Goal: Task Accomplishment & Management: Complete application form

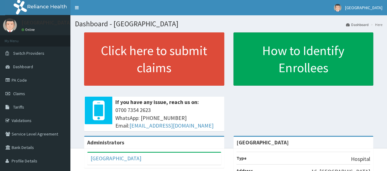
click at [35, 80] on link "PA Code" at bounding box center [35, 79] width 70 height 13
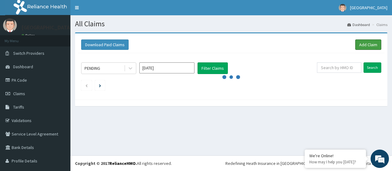
click at [363, 42] on link "Add Claim" at bounding box center [368, 44] width 26 height 10
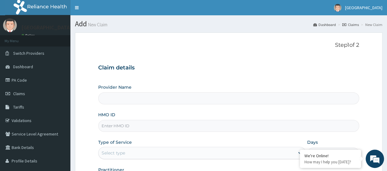
click at [249, 128] on input "HMO ID" at bounding box center [228, 126] width 261 height 12
type input "[GEOGRAPHIC_DATA]"
type input "SDI/10028/A"
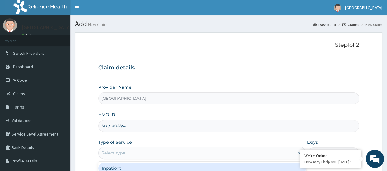
click at [152, 151] on div "Select type" at bounding box center [197, 153] width 196 height 10
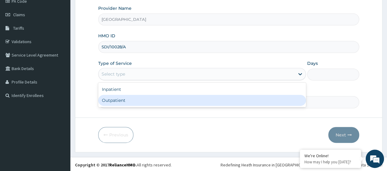
click at [245, 98] on div "Outpatient" at bounding box center [202, 100] width 208 height 11
type input "1"
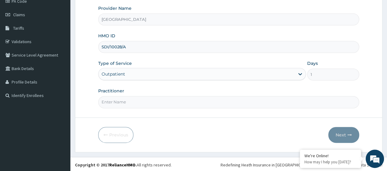
click at [243, 97] on input "Practitioner" at bounding box center [228, 102] width 261 height 12
type input "DrOjo"
click at [343, 132] on button "Next" at bounding box center [343, 135] width 31 height 16
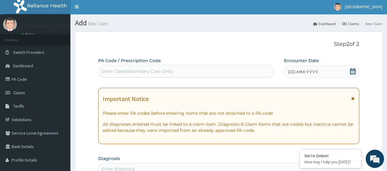
scroll to position [0, 0]
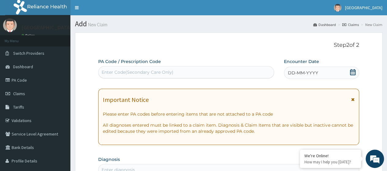
click at [353, 68] on div "DD-MM-YYYY" at bounding box center [321, 73] width 75 height 12
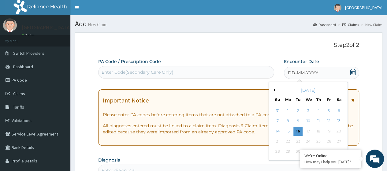
click at [278, 135] on div "14" at bounding box center [277, 131] width 9 height 9
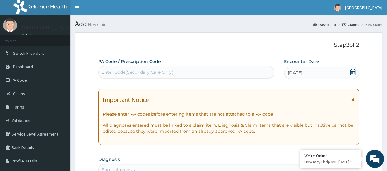
scroll to position [150, 0]
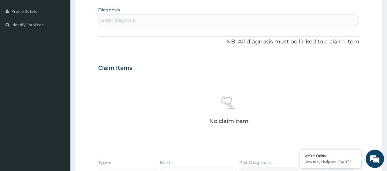
click at [259, 17] on div "Enter diagnosis" at bounding box center [229, 20] width 260 height 10
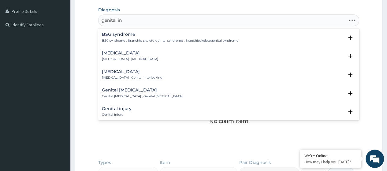
type input "genital inf"
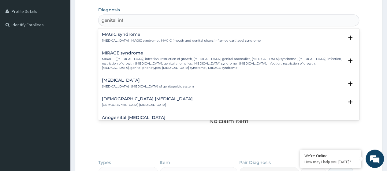
click at [124, 78] on h4 "Genital infection" at bounding box center [148, 80] width 92 height 5
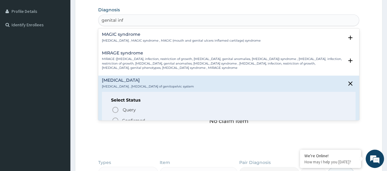
click at [113, 116] on div "Query Query covers suspected (?), Keep in view (kiv), Ruled out (r/o) Confirmed" at bounding box center [228, 115] width 235 height 19
click at [115, 118] on icon "status option filled" at bounding box center [115, 120] width 7 height 7
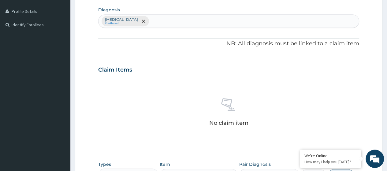
scroll to position [269, 0]
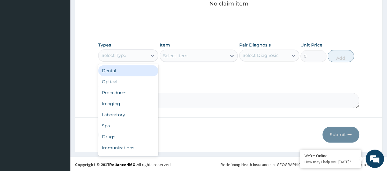
click at [137, 54] on div "Select Type" at bounding box center [123, 56] width 48 height 10
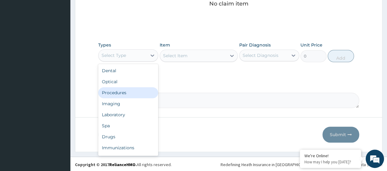
click at [130, 94] on div "Procedures" at bounding box center [128, 92] width 60 height 11
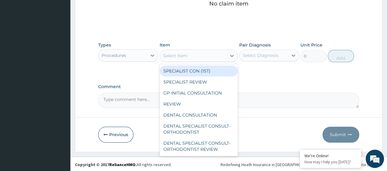
click at [185, 58] on div "Select Item" at bounding box center [175, 56] width 24 height 6
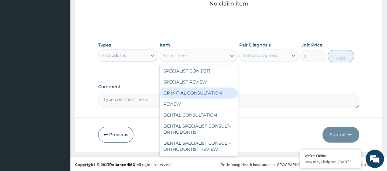
click at [183, 95] on div "GP INITIAL CONSULTATION" at bounding box center [199, 93] width 78 height 11
type input "1500"
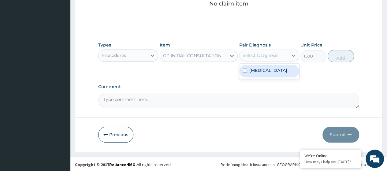
click at [252, 54] on div "Select Diagnosis" at bounding box center [261, 55] width 36 height 6
click at [249, 70] on label "Genital infection" at bounding box center [268, 70] width 38 height 6
checkbox input "true"
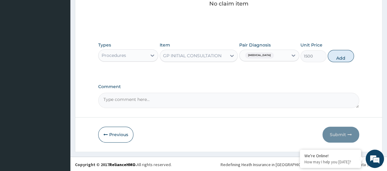
click at [334, 55] on button "Add" at bounding box center [341, 56] width 26 height 12
type input "0"
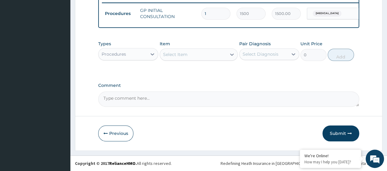
scroll to position [245, 0]
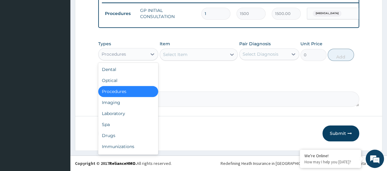
click at [146, 52] on div "Procedures" at bounding box center [123, 54] width 48 height 10
click at [125, 137] on div "Drugs" at bounding box center [128, 135] width 60 height 11
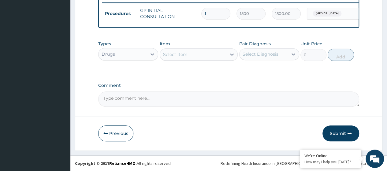
click at [203, 54] on div "Select Item" at bounding box center [193, 55] width 67 height 10
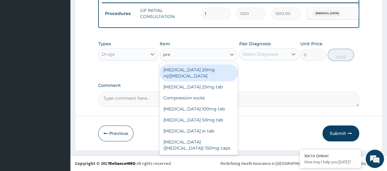
type input "pred"
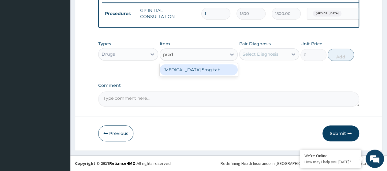
click at [203, 72] on div "Prednisolone 5mg tab" at bounding box center [199, 69] width 78 height 11
type input "5.6"
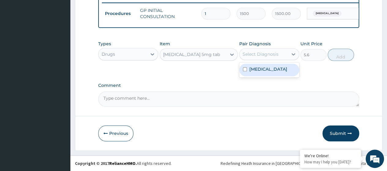
click at [256, 49] on div "Select Diagnosis" at bounding box center [269, 54] width 60 height 12
click at [256, 68] on label "Genital infection" at bounding box center [268, 69] width 38 height 6
checkbox input "true"
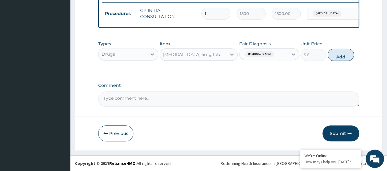
click at [339, 51] on button "Add" at bounding box center [341, 55] width 26 height 12
type input "0"
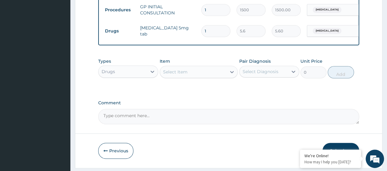
type input "0.00"
type input "2"
type input "11.20"
type input "27"
type input "151.20"
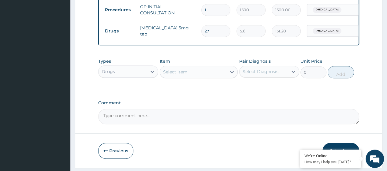
click at [194, 75] on div "Select Item" at bounding box center [193, 72] width 67 height 10
click at [209, 31] on input "27" at bounding box center [215, 31] width 29 height 12
type input "2"
type input "11.20"
type input "0.00"
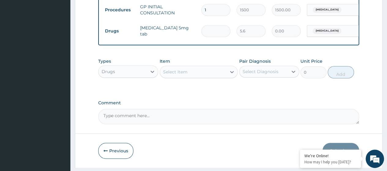
type input "3"
type input "16.80"
type input "33"
type input "184.80"
type input "33"
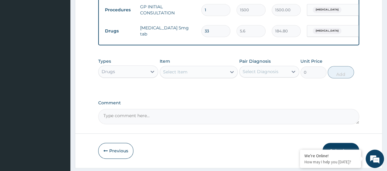
click at [183, 75] on div "Select Item" at bounding box center [175, 72] width 24 height 6
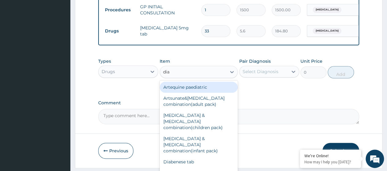
type input "diaz"
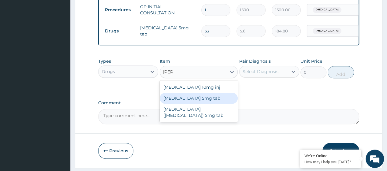
click at [191, 103] on div "Diazepam 5mg tab" at bounding box center [199, 98] width 78 height 11
type input "43.2"
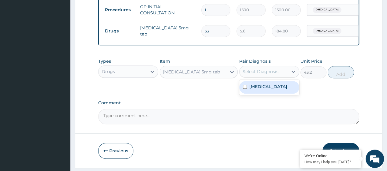
click at [257, 75] on div "Select Diagnosis" at bounding box center [261, 72] width 36 height 6
click at [256, 90] on label "Genital infection" at bounding box center [268, 87] width 38 height 6
checkbox input "true"
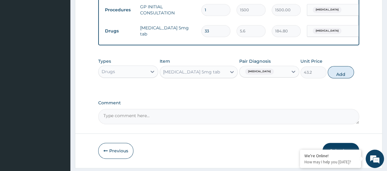
click at [346, 78] on button "Add" at bounding box center [341, 72] width 26 height 12
type input "0"
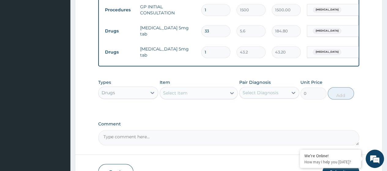
type input "10"
type input "432.00"
type input "10"
click at [204, 96] on div "Select Item" at bounding box center [193, 93] width 67 height 10
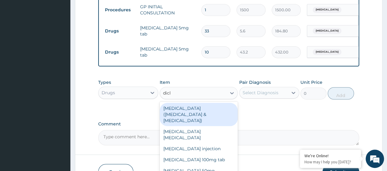
type input "diclo"
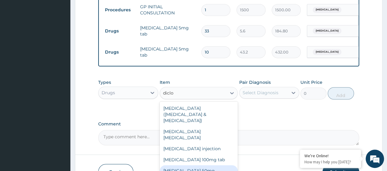
click at [204, 165] on div "Diclofenac sodium 50mg" at bounding box center [199, 170] width 78 height 11
type input "33.6"
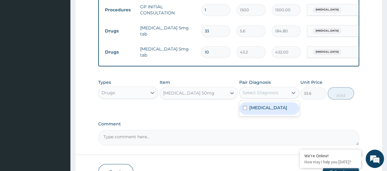
click at [273, 93] on div "Select Diagnosis" at bounding box center [264, 93] width 48 height 10
click at [269, 109] on div "Genital infection" at bounding box center [269, 108] width 60 height 13
checkbox input "true"
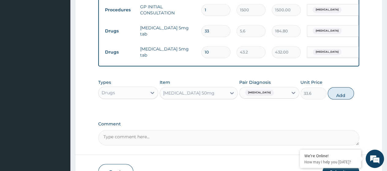
click at [339, 92] on button "Add" at bounding box center [341, 93] width 26 height 12
type input "0"
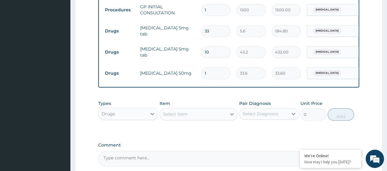
type input "10"
type input "336.00"
type input "10"
click at [225, 119] on div "Select Item" at bounding box center [193, 114] width 67 height 10
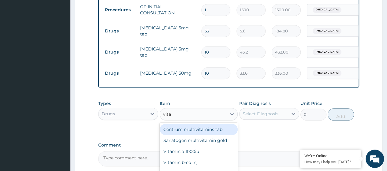
type input "vitam"
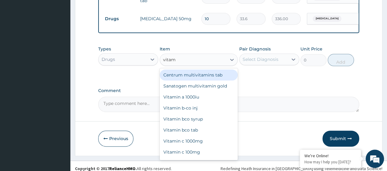
scroll to position [309, 0]
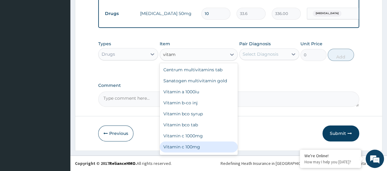
click at [215, 144] on div "Vitamin c 100mg" at bounding box center [199, 146] width 78 height 11
type input "5.6"
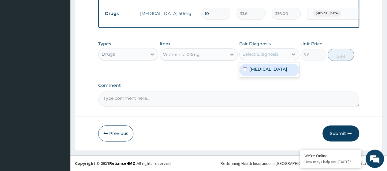
click at [274, 58] on div "Select Diagnosis" at bounding box center [264, 54] width 48 height 10
click at [270, 68] on label "Genital infection" at bounding box center [268, 69] width 38 height 6
checkbox input "true"
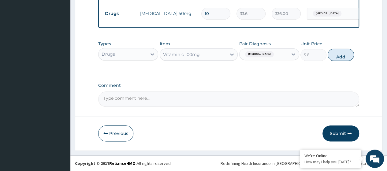
click at [337, 56] on button "Add" at bounding box center [341, 55] width 26 height 12
type input "0"
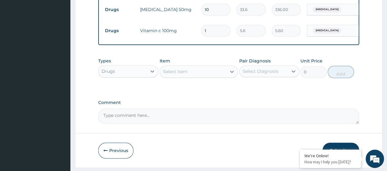
type input "0.00"
type input "2"
type input "11.20"
type input "28"
type input "156.80"
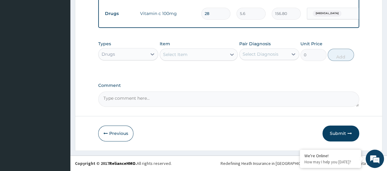
scroll to position [330, 0]
type input "28"
click at [354, 135] on button "Submit" at bounding box center [341, 133] width 37 height 16
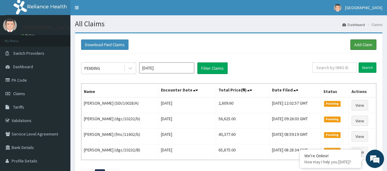
click at [364, 46] on link "Add Claim" at bounding box center [363, 44] width 26 height 10
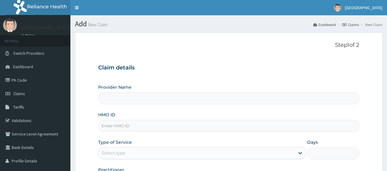
click at [196, 127] on input "HMO ID" at bounding box center [228, 126] width 261 height 12
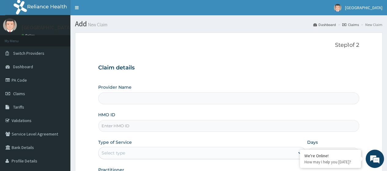
type input "s"
type input "[GEOGRAPHIC_DATA]"
type input "scn/10045/E"
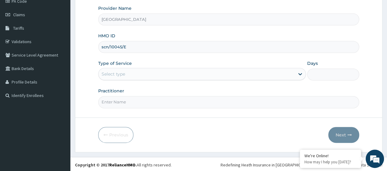
click at [287, 74] on div "Select type" at bounding box center [197, 74] width 196 height 10
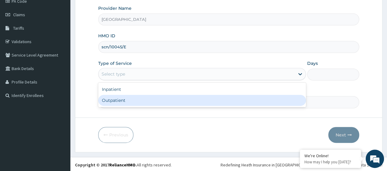
click at [270, 96] on div "Outpatient" at bounding box center [202, 100] width 208 height 11
type input "1"
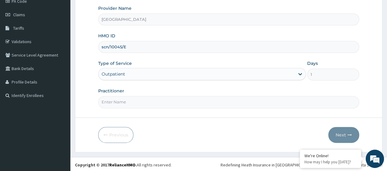
click at [268, 99] on input "Practitioner" at bounding box center [228, 102] width 261 height 12
type input "DrOjo"
click at [335, 133] on button "Next" at bounding box center [343, 135] width 31 height 16
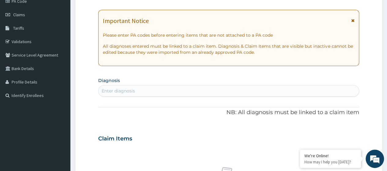
click at [207, 93] on div "Enter diagnosis" at bounding box center [229, 91] width 260 height 10
type input "[MEDICAL_DATA]"
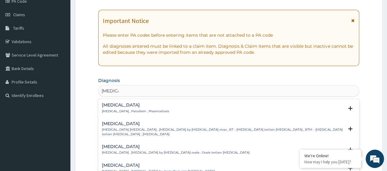
click at [161, 107] on div "Malaria Malaria , Paludism , Plasmodiosis" at bounding box center [229, 108] width 254 height 11
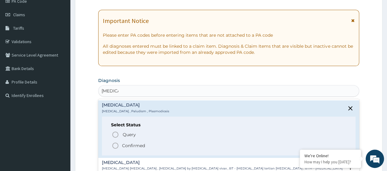
click at [114, 144] on icon "status option filled" at bounding box center [115, 145] width 7 height 7
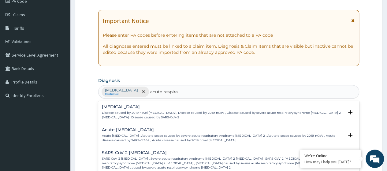
type input "acute respirat"
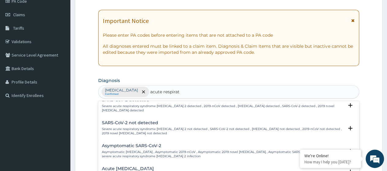
scroll to position [160, 0]
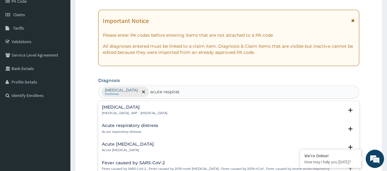
click at [191, 106] on div "Acute respiratory failure Acute respiratory failure , ARF - Acute respiratory f…" at bounding box center [229, 110] width 254 height 11
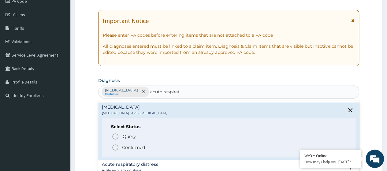
click at [117, 144] on icon "status option filled" at bounding box center [115, 147] width 7 height 7
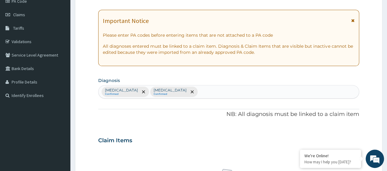
scroll to position [229, 0]
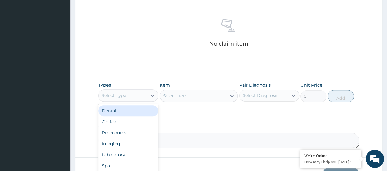
click at [140, 96] on div "Select Type" at bounding box center [123, 96] width 48 height 10
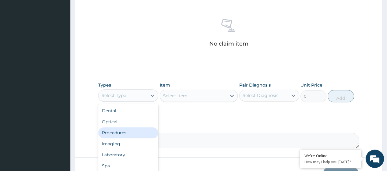
click at [132, 128] on div "Procedures" at bounding box center [128, 132] width 60 height 11
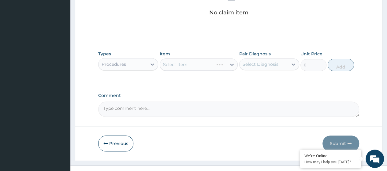
scroll to position [269, 0]
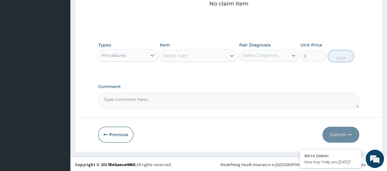
click at [226, 51] on div "Select Item" at bounding box center [193, 56] width 67 height 10
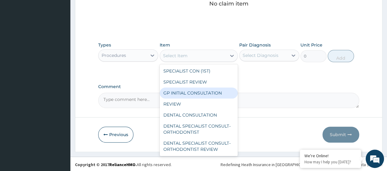
click at [210, 92] on div "GP INITIAL CONSULTATION" at bounding box center [199, 93] width 78 height 11
type input "1500"
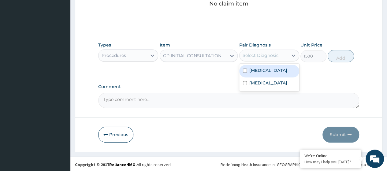
click at [279, 54] on div "Select Diagnosis" at bounding box center [264, 56] width 48 height 10
click at [275, 66] on div "Malaria" at bounding box center [269, 71] width 60 height 13
checkbox input "true"
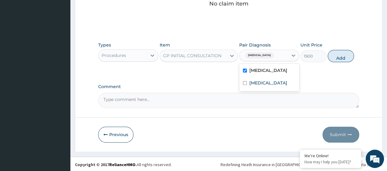
click at [332, 53] on button "Add" at bounding box center [341, 56] width 26 height 12
type input "0"
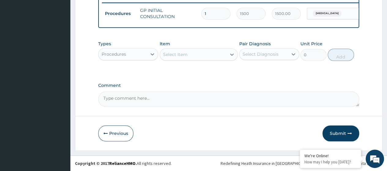
scroll to position [245, 0]
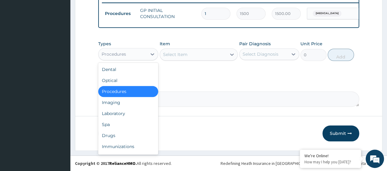
click at [152, 57] on icon at bounding box center [152, 54] width 6 height 6
click at [129, 117] on div "Laboratory" at bounding box center [128, 113] width 60 height 11
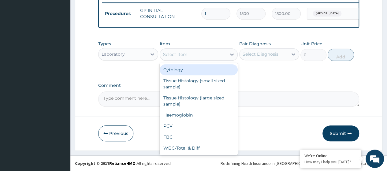
click at [190, 55] on div "Select Item" at bounding box center [193, 55] width 67 height 10
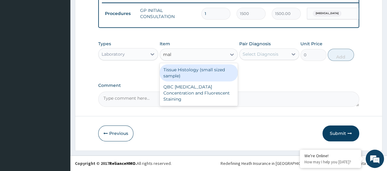
type input "mala"
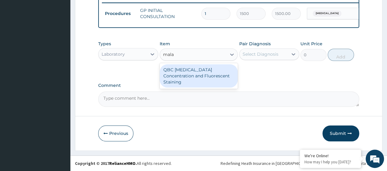
click at [187, 72] on div "QBC Malaria Concentration and Fluorescent Staining" at bounding box center [199, 75] width 78 height 23
type input "1500"
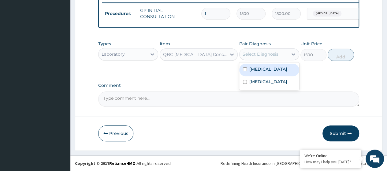
click at [259, 54] on div "Select Diagnosis" at bounding box center [261, 54] width 36 height 6
click at [263, 70] on label "Malaria" at bounding box center [268, 69] width 38 height 6
checkbox input "true"
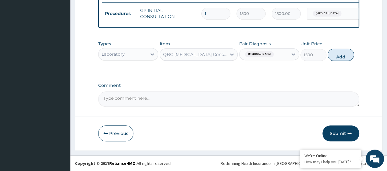
click at [335, 54] on button "Add" at bounding box center [341, 55] width 26 height 12
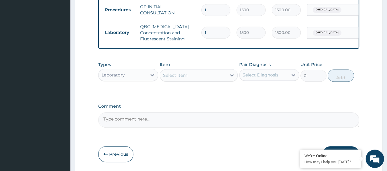
click at [191, 76] on div "Select Item" at bounding box center [193, 75] width 67 height 10
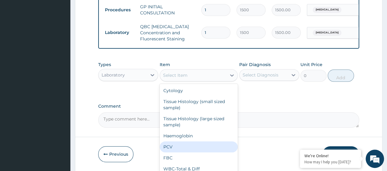
click at [179, 148] on div "PCV" at bounding box center [199, 146] width 78 height 11
type input "750"
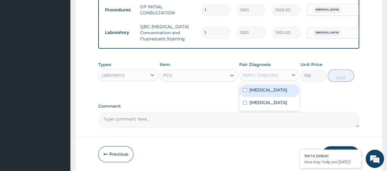
click at [265, 77] on div "Select Diagnosis" at bounding box center [261, 75] width 36 height 6
click at [265, 95] on div "Malaria" at bounding box center [269, 90] width 60 height 13
checkbox input "true"
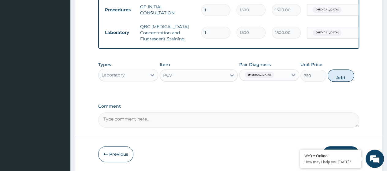
click at [335, 82] on button "Add" at bounding box center [341, 75] width 26 height 12
type input "0"
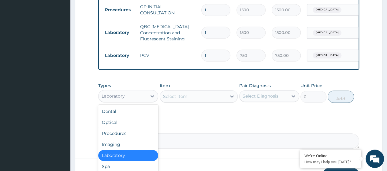
click at [133, 100] on div "Laboratory" at bounding box center [123, 96] width 48 height 10
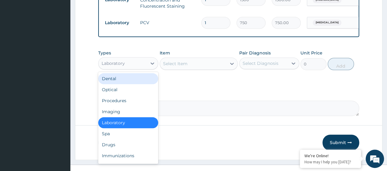
scroll to position [290, 0]
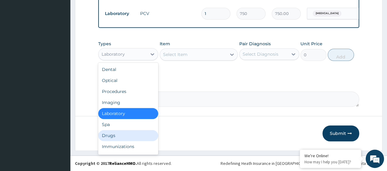
click at [127, 134] on div "Drugs" at bounding box center [128, 135] width 60 height 11
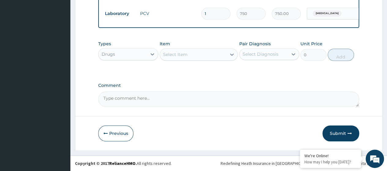
click at [188, 55] on div "Select Item" at bounding box center [193, 55] width 67 height 10
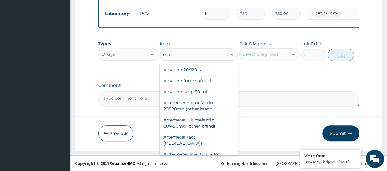
type input "e"
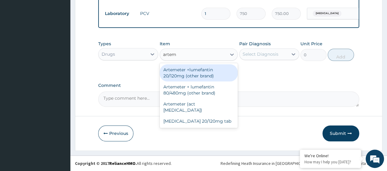
type input "arte"
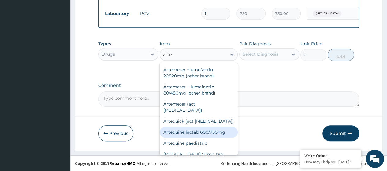
scroll to position [67, 0]
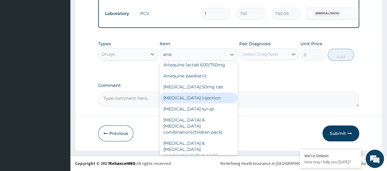
click at [201, 92] on div "Artesunate injection" at bounding box center [199, 97] width 78 height 11
type input "912"
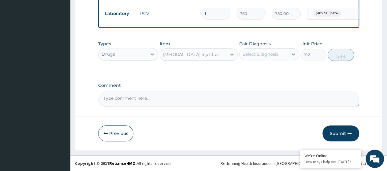
click at [260, 61] on div "Pair Diagnosis Select Diagnosis" at bounding box center [269, 51] width 60 height 20
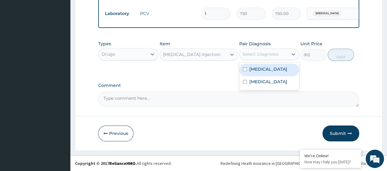
click at [260, 56] on div "Select Diagnosis" at bounding box center [261, 54] width 36 height 6
click at [261, 71] on label "Malaria" at bounding box center [268, 69] width 38 height 6
checkbox input "true"
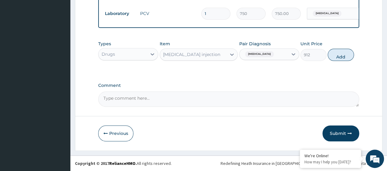
click at [335, 56] on button "Add" at bounding box center [341, 55] width 26 height 12
type input "0"
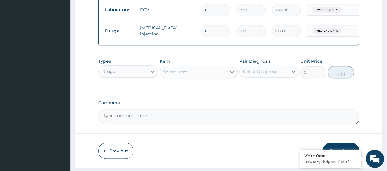
click at [182, 75] on div "Select Item" at bounding box center [175, 72] width 24 height 6
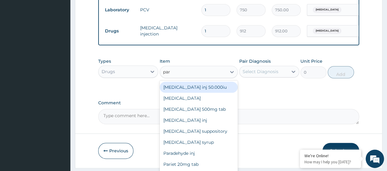
type input "para"
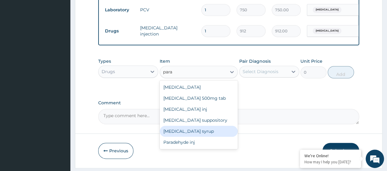
click at [207, 134] on div "Paracetamol syrup" at bounding box center [199, 131] width 78 height 11
type input "160"
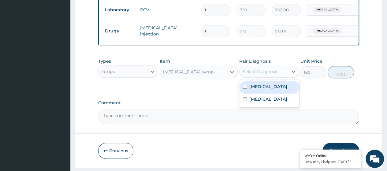
click at [275, 75] on div "Select Diagnosis" at bounding box center [261, 72] width 36 height 6
click at [277, 93] on div "Malaria" at bounding box center [269, 87] width 60 height 13
checkbox input "true"
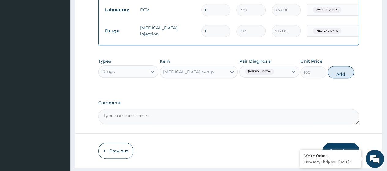
click at [341, 75] on button "Add" at bounding box center [341, 72] width 26 height 12
type input "0"
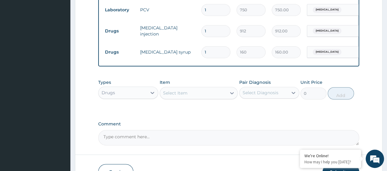
click at [203, 96] on div "Select Item" at bounding box center [193, 93] width 67 height 10
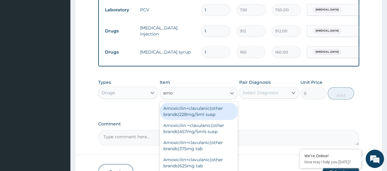
type input "amox"
click at [206, 119] on div "Amoxicilin+clavulanic(other brands)228mg/5ml susp" at bounding box center [199, 111] width 78 height 17
type input "1760"
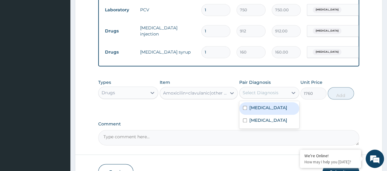
click at [268, 95] on div "Select Diagnosis" at bounding box center [261, 93] width 36 height 6
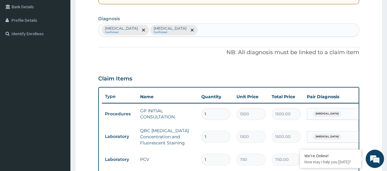
click at [206, 28] on div "Malaria Confirmed Acute respiratory failure Confirmed" at bounding box center [229, 30] width 260 height 13
type input "typho"
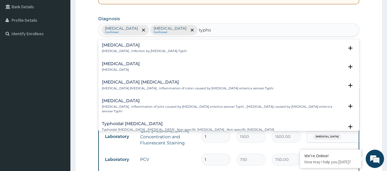
click at [130, 43] on h4 "Typhoid fever" at bounding box center [144, 45] width 85 height 5
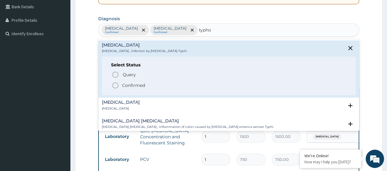
click at [116, 82] on icon "status option filled" at bounding box center [115, 85] width 7 height 7
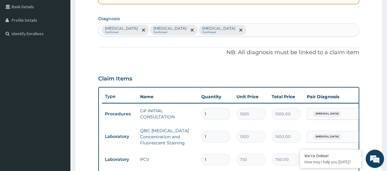
scroll to position [290, 0]
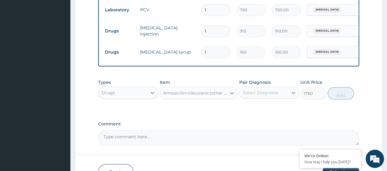
click at [281, 97] on div "Select Diagnosis" at bounding box center [264, 93] width 48 height 10
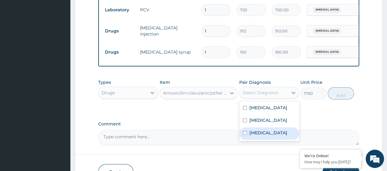
click at [266, 136] on label "Typhoid fever" at bounding box center [268, 133] width 38 height 6
checkbox input "true"
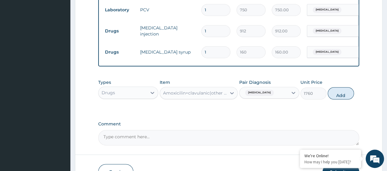
click at [346, 99] on button "Add" at bounding box center [341, 93] width 26 height 12
type input "0"
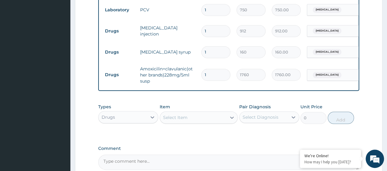
click at [201, 122] on div "Select Item" at bounding box center [193, 118] width 67 height 10
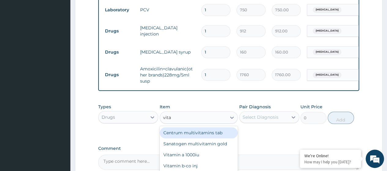
type input "vitam"
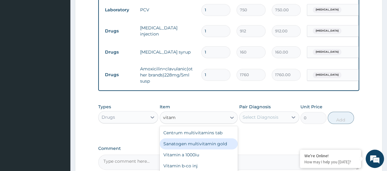
scroll to position [357, 0]
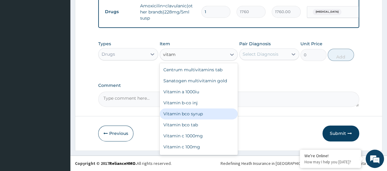
click at [178, 115] on div "Vitamin bco syrup" at bounding box center [199, 113] width 78 height 11
type input "240"
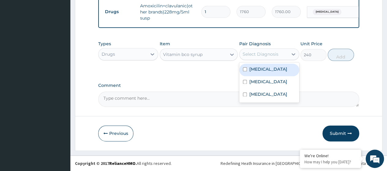
click at [266, 56] on div "Select Diagnosis" at bounding box center [261, 54] width 36 height 6
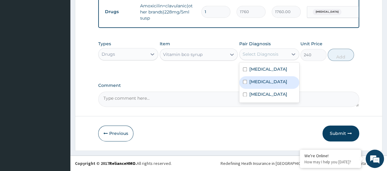
click at [270, 79] on div "Acute respiratory failure" at bounding box center [269, 82] width 60 height 13
checkbox input "true"
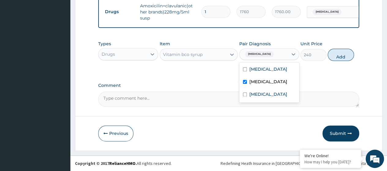
click at [180, 53] on div "Vitamin bco syrup" at bounding box center [182, 54] width 39 height 6
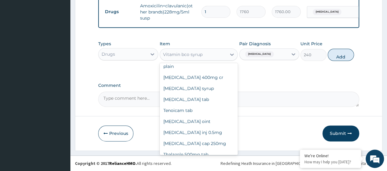
scroll to position [12770, 0]
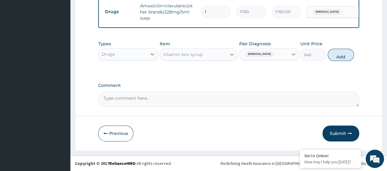
click at [351, 56] on button "Add" at bounding box center [341, 55] width 26 height 12
type input "0"
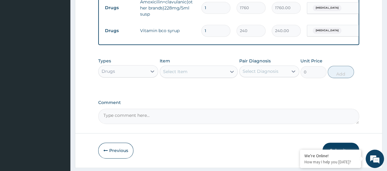
click at [226, 73] on div "Select Item" at bounding box center [193, 72] width 67 height 10
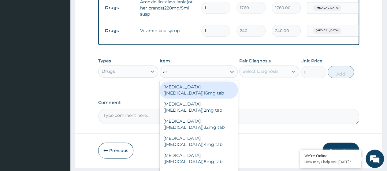
type input "arte"
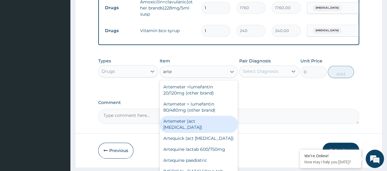
scroll to position [67, 0]
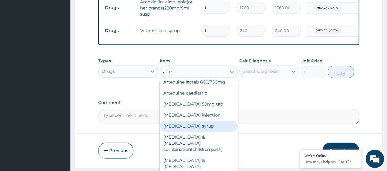
click at [197, 121] on div "[MEDICAL_DATA] syrup" at bounding box center [199, 126] width 78 height 11
type input "316.8"
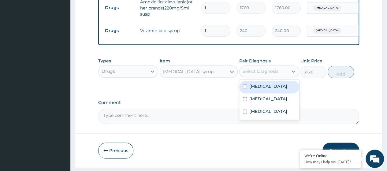
click at [285, 75] on div "Select Diagnosis" at bounding box center [264, 71] width 48 height 10
click at [270, 93] on div "Malaria" at bounding box center [269, 87] width 60 height 13
checkbox input "true"
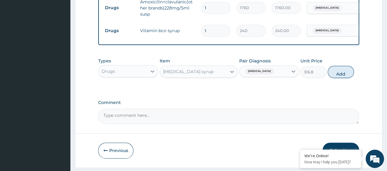
click at [337, 77] on button "Add" at bounding box center [341, 72] width 26 height 12
type input "0"
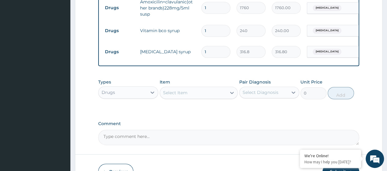
scroll to position [400, 0]
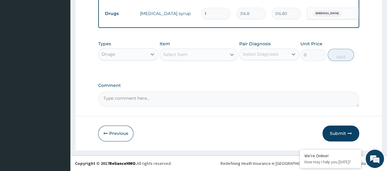
click at [356, 131] on button "Submit" at bounding box center [341, 133] width 37 height 16
click at [340, 137] on button "Submit" at bounding box center [341, 133] width 37 height 16
click at [345, 134] on button "Submit" at bounding box center [341, 133] width 37 height 16
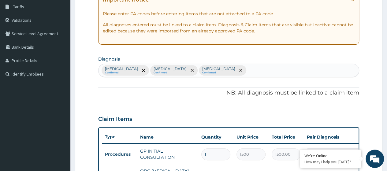
scroll to position [0, 0]
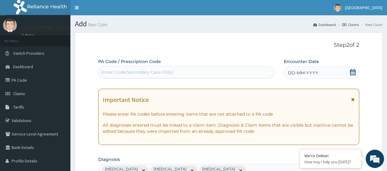
click at [352, 71] on icon at bounding box center [353, 72] width 6 height 6
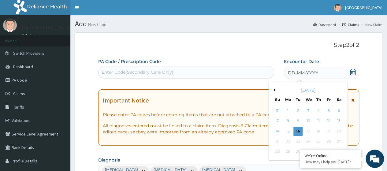
click at [288, 130] on div "15" at bounding box center [287, 131] width 9 height 9
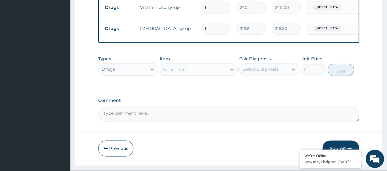
scroll to position [400, 0]
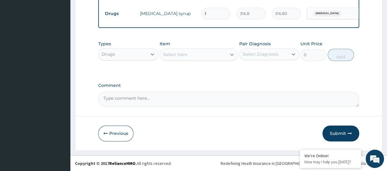
click at [340, 130] on button "Submit" at bounding box center [341, 133] width 37 height 16
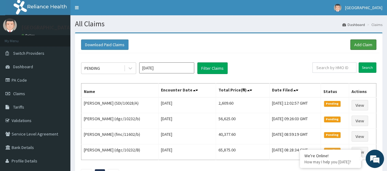
click at [361, 44] on link "Add Claim" at bounding box center [363, 44] width 26 height 10
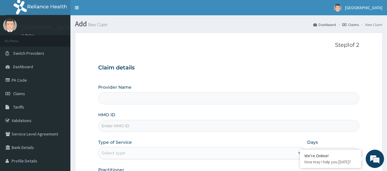
type input "[GEOGRAPHIC_DATA]"
click at [209, 123] on input "HMO ID" at bounding box center [228, 126] width 261 height 12
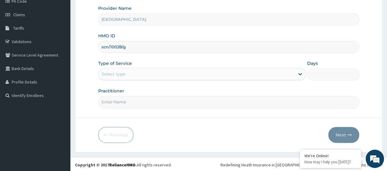
type input "scn/10028/g"
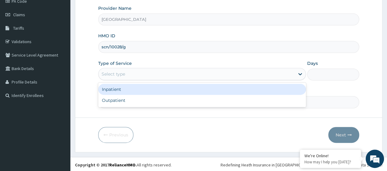
click at [253, 75] on div "Select type" at bounding box center [197, 74] width 196 height 10
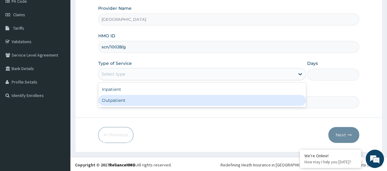
click at [239, 99] on div "Outpatient" at bounding box center [202, 100] width 208 height 11
type input "1"
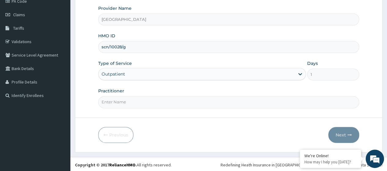
click at [239, 99] on input "Practitioner" at bounding box center [228, 102] width 261 height 12
type input "DrOjo"
click at [338, 135] on button "Next" at bounding box center [343, 135] width 31 height 16
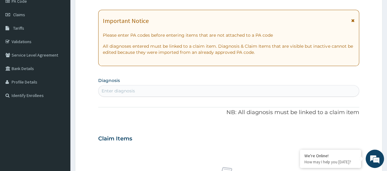
scroll to position [0, 0]
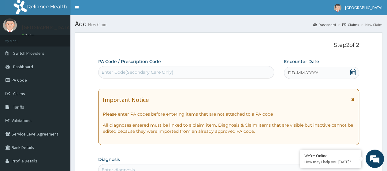
click at [353, 73] on icon at bounding box center [353, 72] width 6 height 6
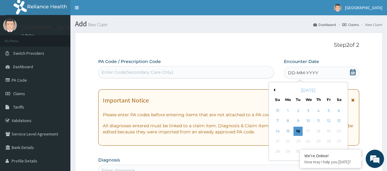
click at [285, 129] on div "15" at bounding box center [287, 131] width 9 height 9
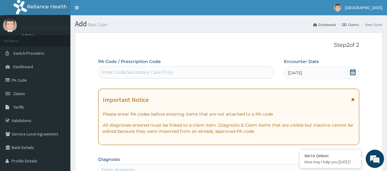
scroll to position [150, 0]
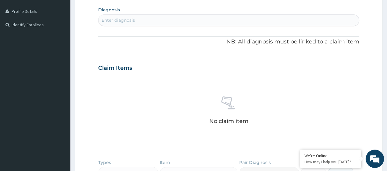
click at [194, 18] on div "Enter diagnosis" at bounding box center [229, 20] width 260 height 10
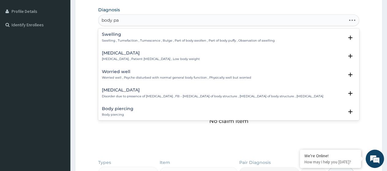
type input "body pai"
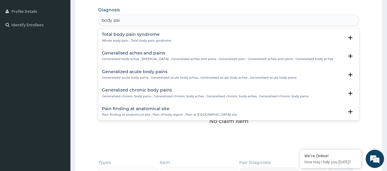
click at [190, 35] on div "Total body pain syndrome Whole body pain , Total body pain syndrome" at bounding box center [229, 37] width 254 height 11
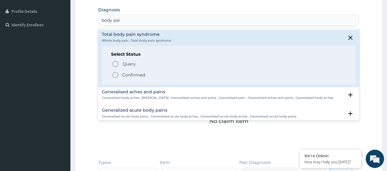
click at [127, 74] on p "Confirmed" at bounding box center [133, 75] width 23 height 6
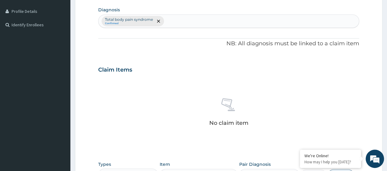
scroll to position [269, 0]
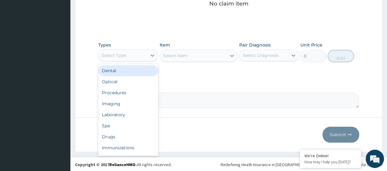
click at [131, 51] on div "Select Type" at bounding box center [123, 56] width 48 height 10
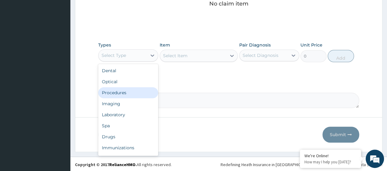
click at [128, 88] on div "Procedures" at bounding box center [128, 92] width 60 height 11
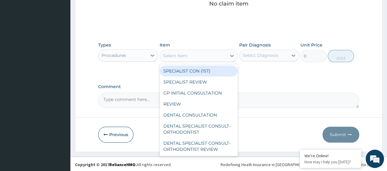
click at [189, 55] on div "Select Item" at bounding box center [193, 56] width 67 height 10
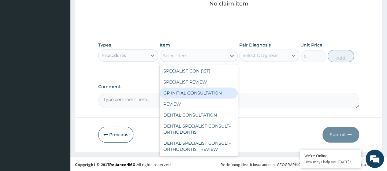
click at [189, 95] on div "GP INITIAL CONSULTATION" at bounding box center [199, 93] width 78 height 11
type input "1500"
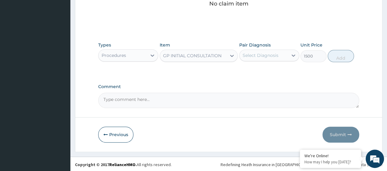
click at [254, 54] on div "Select Diagnosis" at bounding box center [261, 55] width 36 height 6
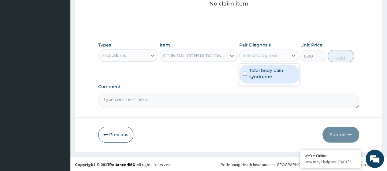
click at [251, 76] on label "Total body pain syndrome" at bounding box center [272, 73] width 46 height 12
checkbox input "true"
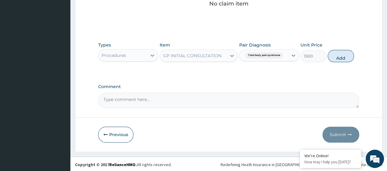
click at [342, 52] on button "Add" at bounding box center [341, 56] width 26 height 12
type input "0"
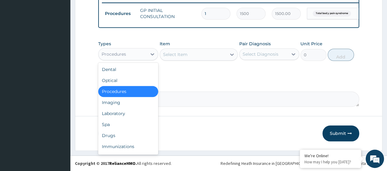
click at [125, 52] on div "Procedures" at bounding box center [114, 54] width 24 height 6
click at [131, 135] on div "Drugs" at bounding box center [128, 135] width 60 height 11
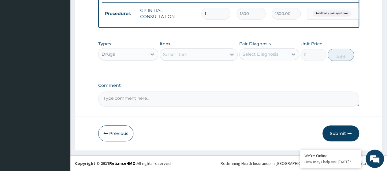
click at [179, 55] on div "Select Item" at bounding box center [175, 54] width 24 height 6
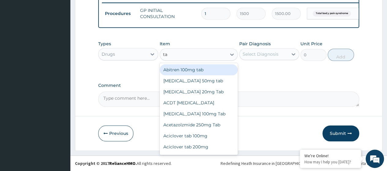
type input "t"
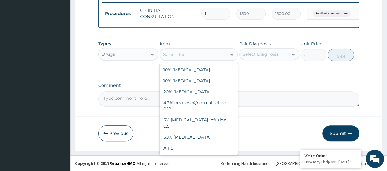
type input "c"
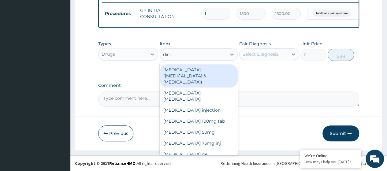
type input "diclo"
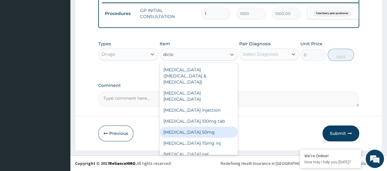
click at [178, 127] on div "[MEDICAL_DATA] 50mg" at bounding box center [199, 132] width 78 height 11
type input "33.6"
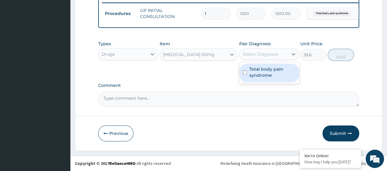
click at [258, 55] on div "Select Diagnosis" at bounding box center [261, 54] width 36 height 6
click at [256, 69] on label "Total body pain syndrome" at bounding box center [272, 72] width 46 height 12
checkbox input "true"
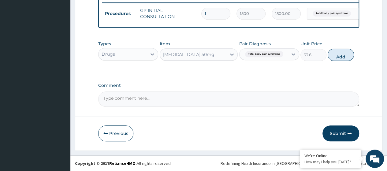
click at [334, 51] on button "Add" at bounding box center [341, 55] width 26 height 12
type input "0"
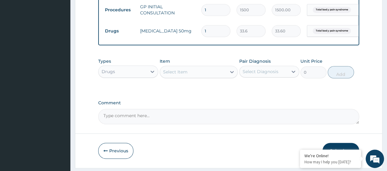
type input "10"
type input "336.00"
type input "10"
click at [213, 77] on div "Select Item" at bounding box center [193, 72] width 67 height 10
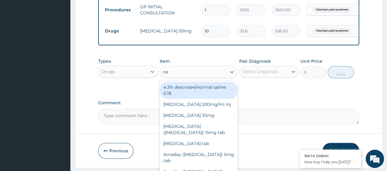
type input "neu"
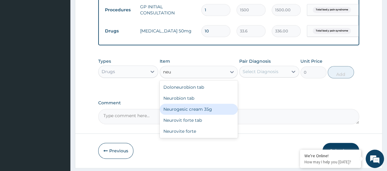
click at [213, 112] on div "Neurogesic cream 35g" at bounding box center [199, 109] width 78 height 11
type input "320"
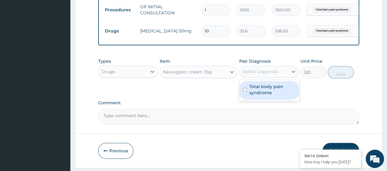
click at [268, 75] on div "Select Diagnosis" at bounding box center [261, 72] width 36 height 6
click at [266, 96] on label "Total body pain syndrome" at bounding box center [272, 90] width 46 height 12
checkbox input "true"
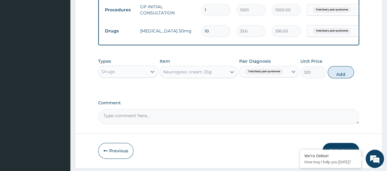
click at [335, 78] on button "Add" at bounding box center [341, 72] width 26 height 12
type input "0"
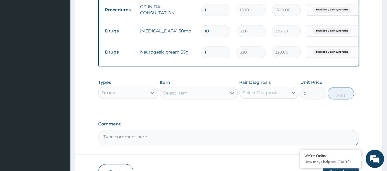
click at [224, 97] on div "Select Item" at bounding box center [193, 93] width 67 height 10
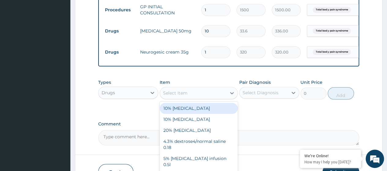
scroll to position [287, 0]
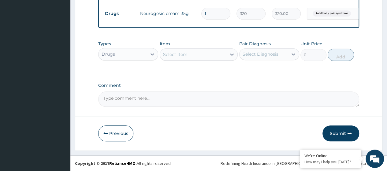
click at [335, 134] on button "Submit" at bounding box center [341, 133] width 37 height 16
